Goal: Navigation & Orientation: Find specific page/section

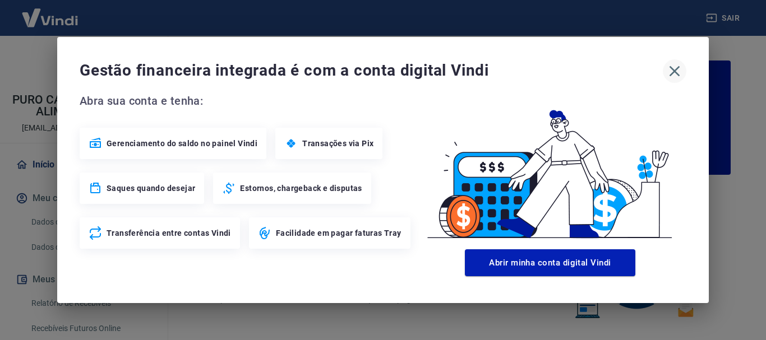
click at [676, 71] on icon "button" at bounding box center [674, 71] width 11 height 11
